Goal: Task Accomplishment & Management: Manage account settings

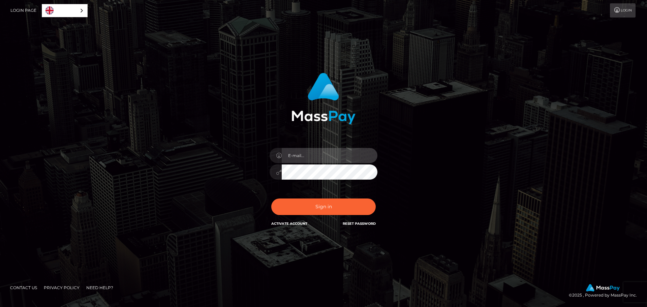
click at [327, 152] on input "email" at bounding box center [330, 155] width 96 height 15
type input "queenofvikings01@gmail.com"
click at [271, 199] on button "Sign in" at bounding box center [323, 207] width 105 height 17
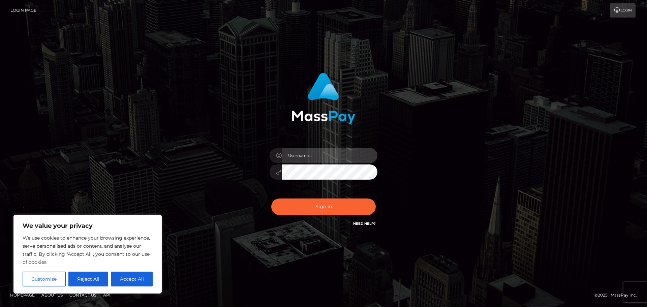
click at [339, 156] on input "text" at bounding box center [330, 155] width 96 height 15
type input "[EMAIL_ADDRESS][DOMAIN_NAME]"
click at [271, 199] on button "Sign in" at bounding box center [323, 207] width 105 height 17
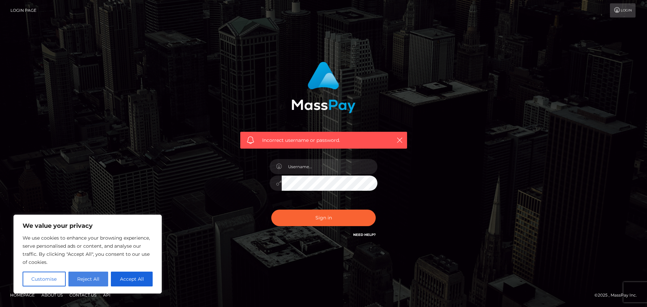
click at [78, 284] on button "Reject All" at bounding box center [88, 279] width 40 height 15
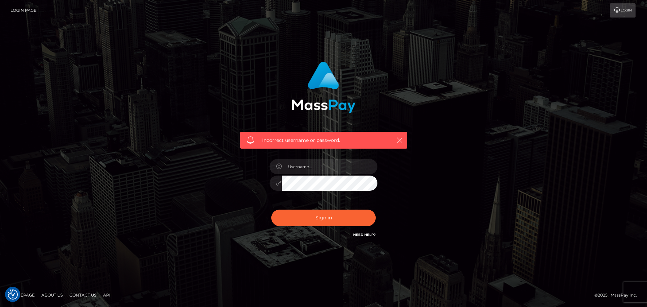
click at [401, 142] on icon "button" at bounding box center [399, 140] width 7 height 7
click at [329, 171] on input "text" at bounding box center [330, 166] width 96 height 15
click at [405, 177] on div "Incorrect username or password." at bounding box center [323, 150] width 177 height 187
click at [364, 234] on link "Need Help?" at bounding box center [364, 235] width 23 height 4
click at [627, 10] on link "Login" at bounding box center [623, 10] width 26 height 14
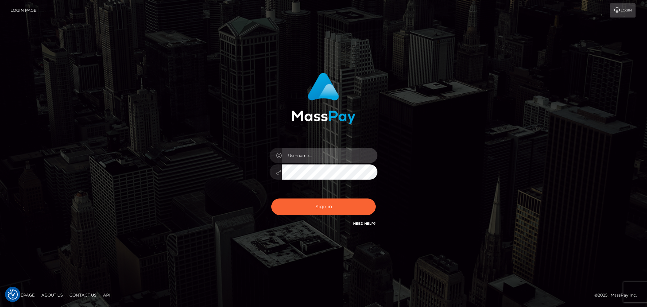
click at [323, 159] on input "text" at bounding box center [330, 155] width 96 height 15
type input "qfcmj7@protonmail.com"
click at [271, 199] on button "Sign in" at bounding box center [323, 207] width 105 height 17
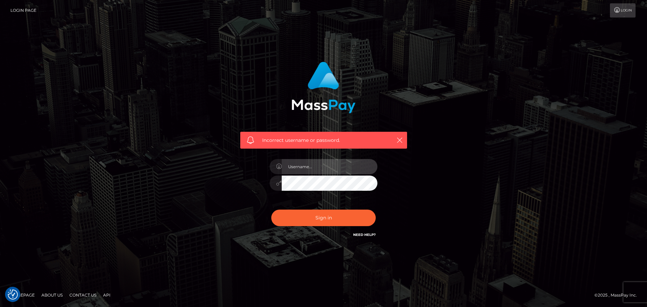
drag, startPoint x: 0, startPoint y: 0, endPoint x: 330, endPoint y: 169, distance: 370.9
click at [330, 169] on input "text" at bounding box center [330, 166] width 96 height 15
